Goal: Task Accomplishment & Management: Manage account settings

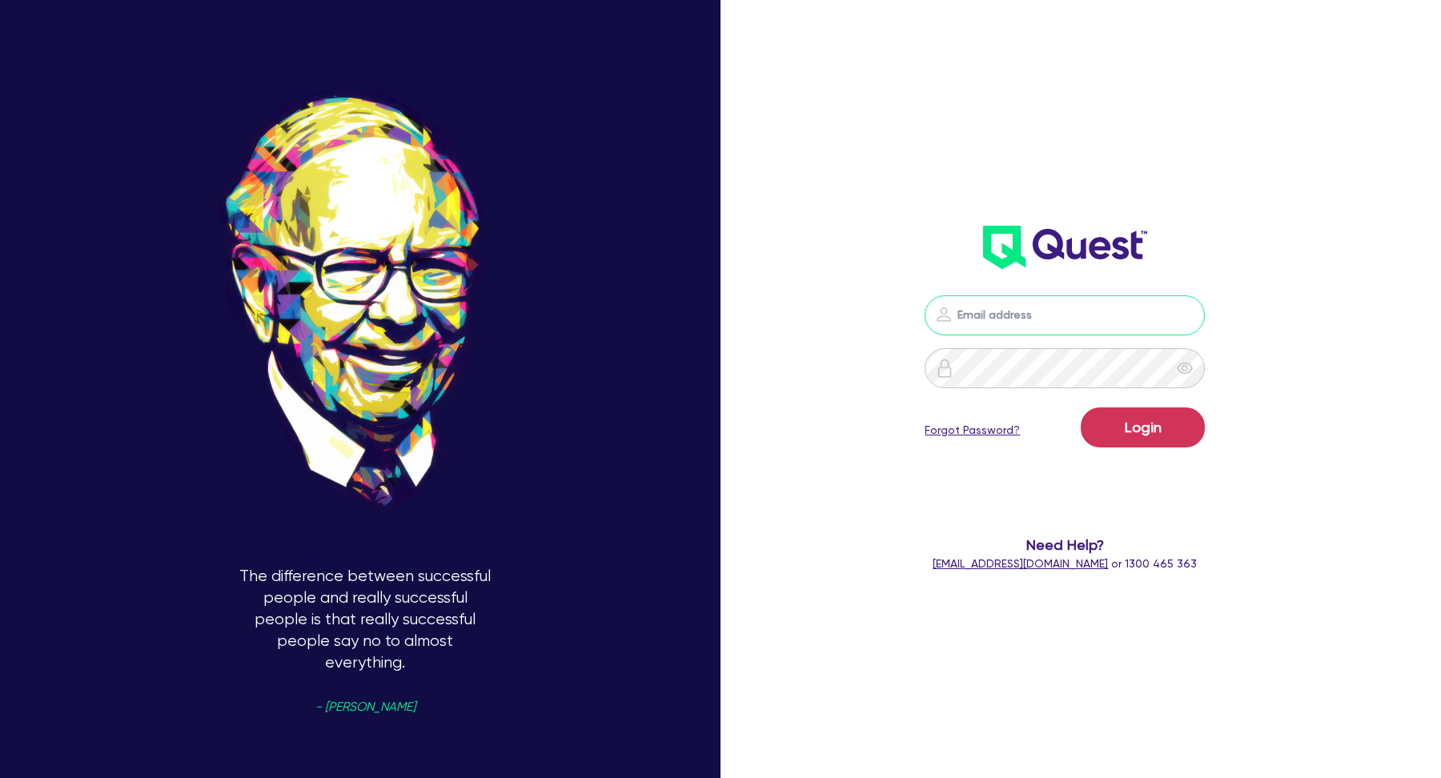
click at [1028, 320] on input "email" at bounding box center [1064, 315] width 280 height 40
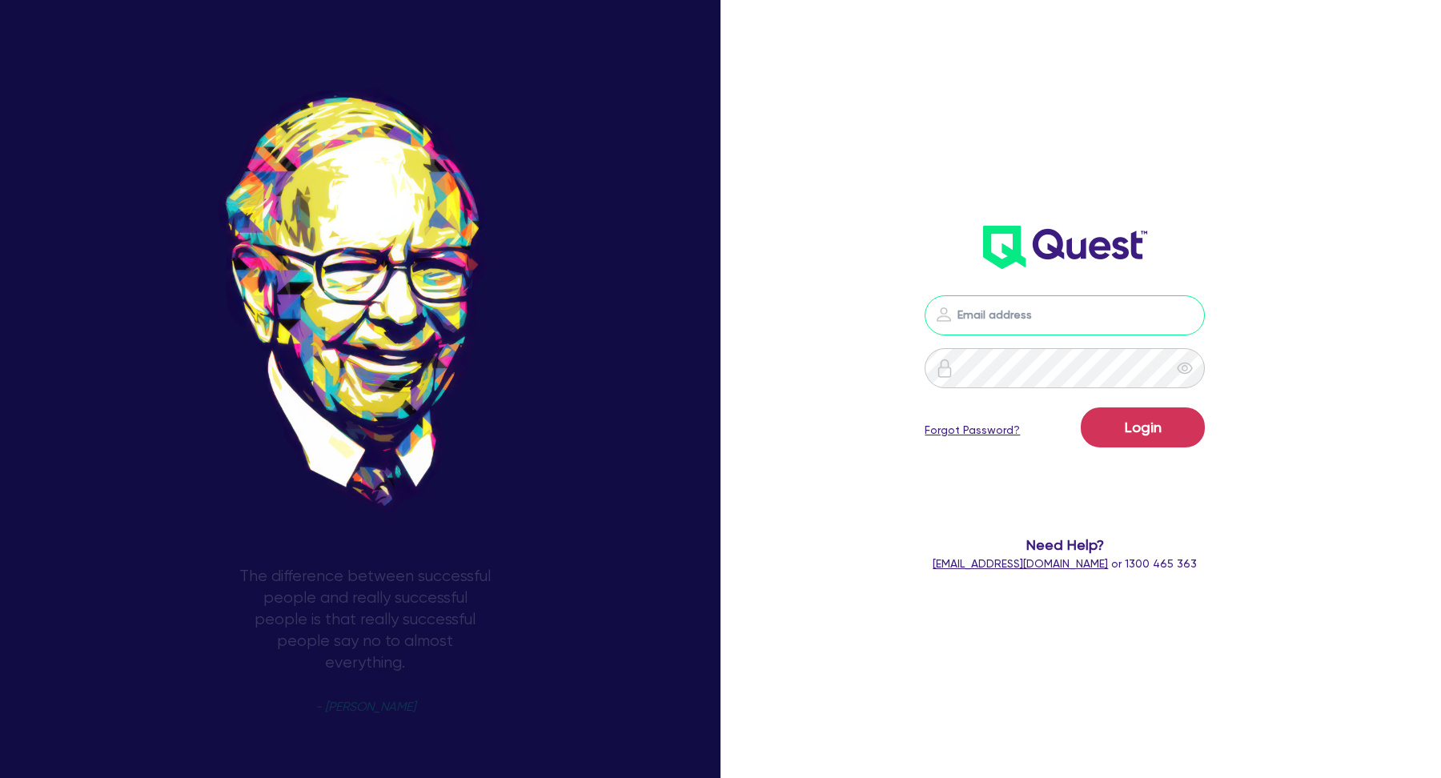
click at [1102, 315] on input "email" at bounding box center [1064, 315] width 280 height 40
type input "kurniawan.wijaya+broker@quest.finance"
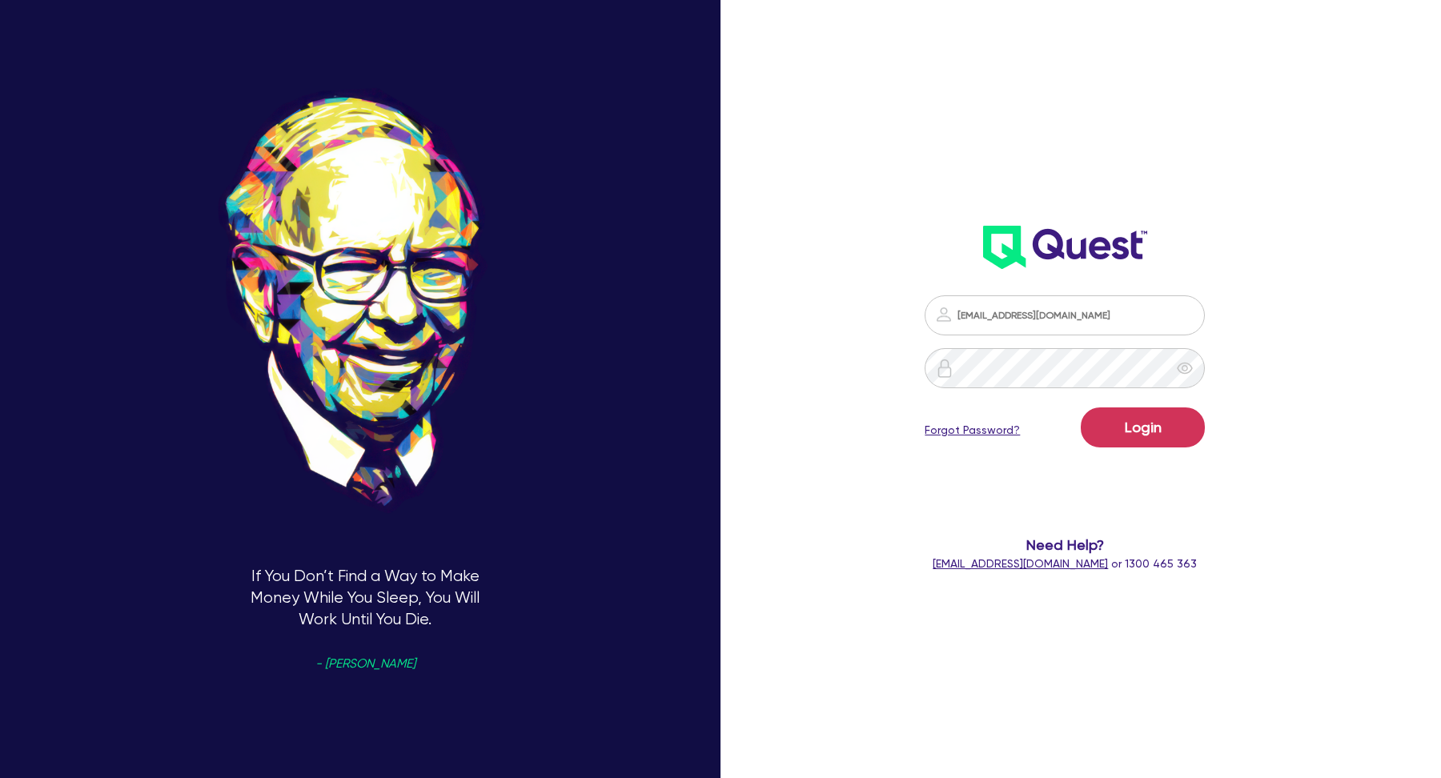
click at [1281, 357] on div "kurniawan.wijaya+broker@quest.finance Login Forgot Password? Need Help? help@qu…" at bounding box center [1085, 389] width 480 height 892
